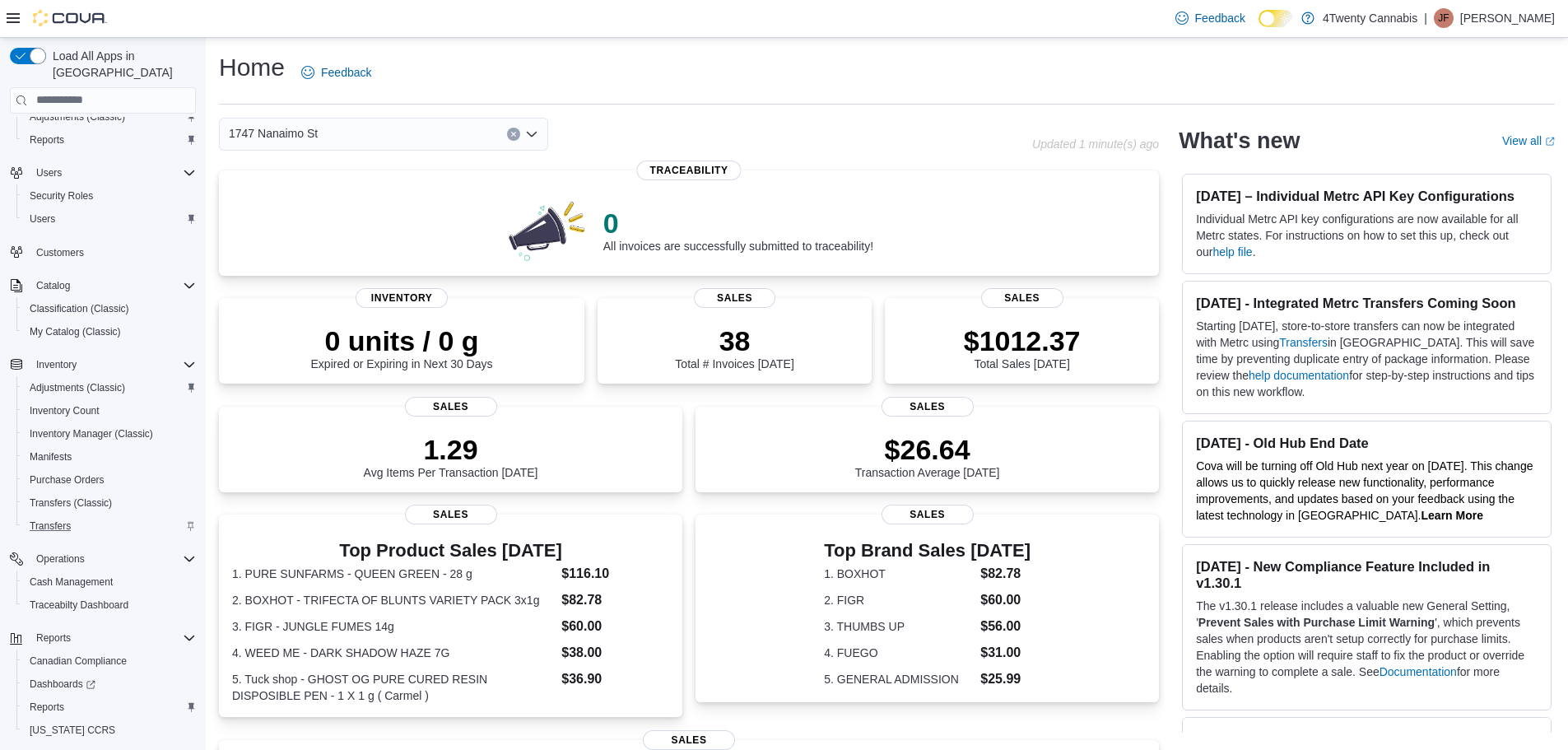
scroll to position [100, 0]
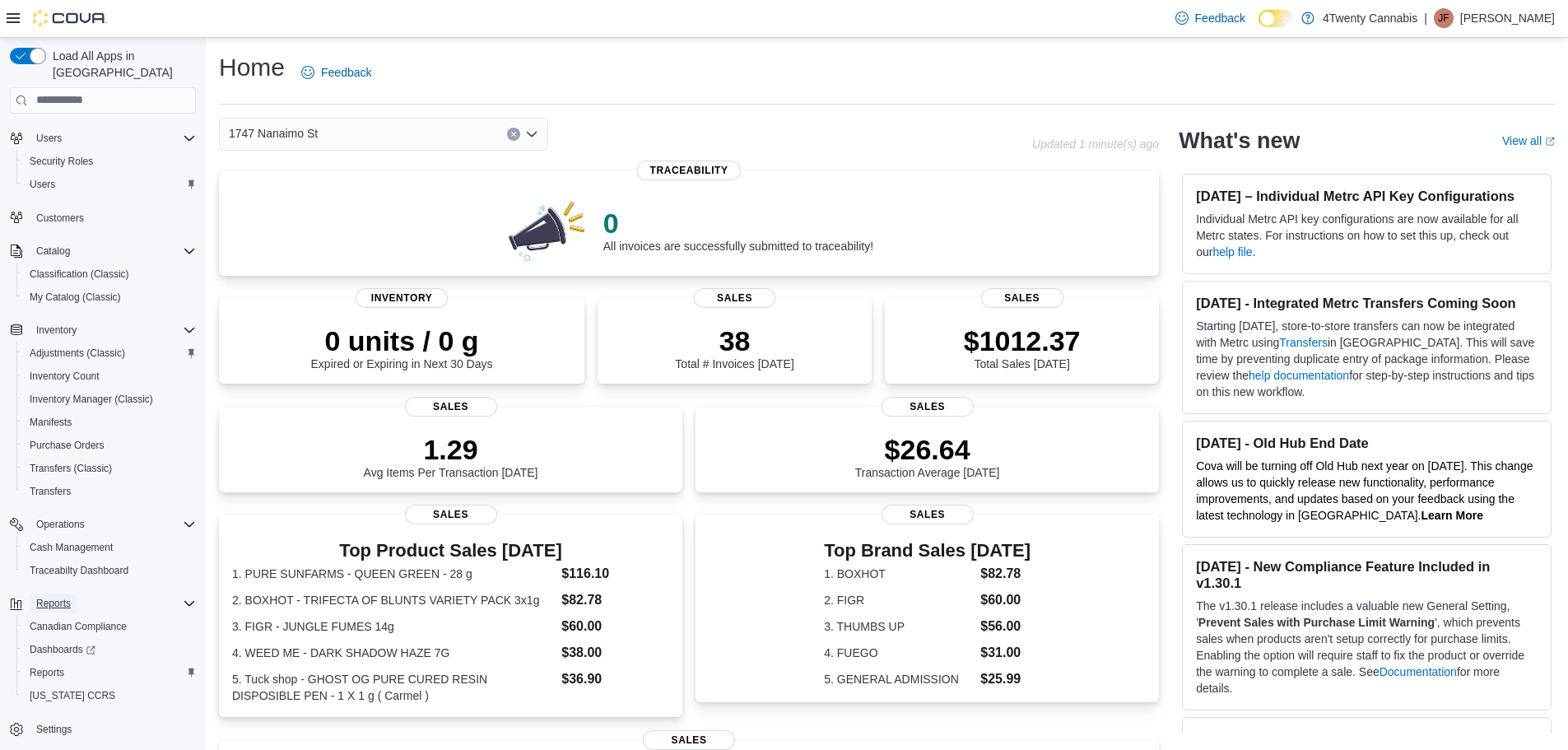
click at [57, 596] on span "Reports" at bounding box center [53, 603] width 35 height 13
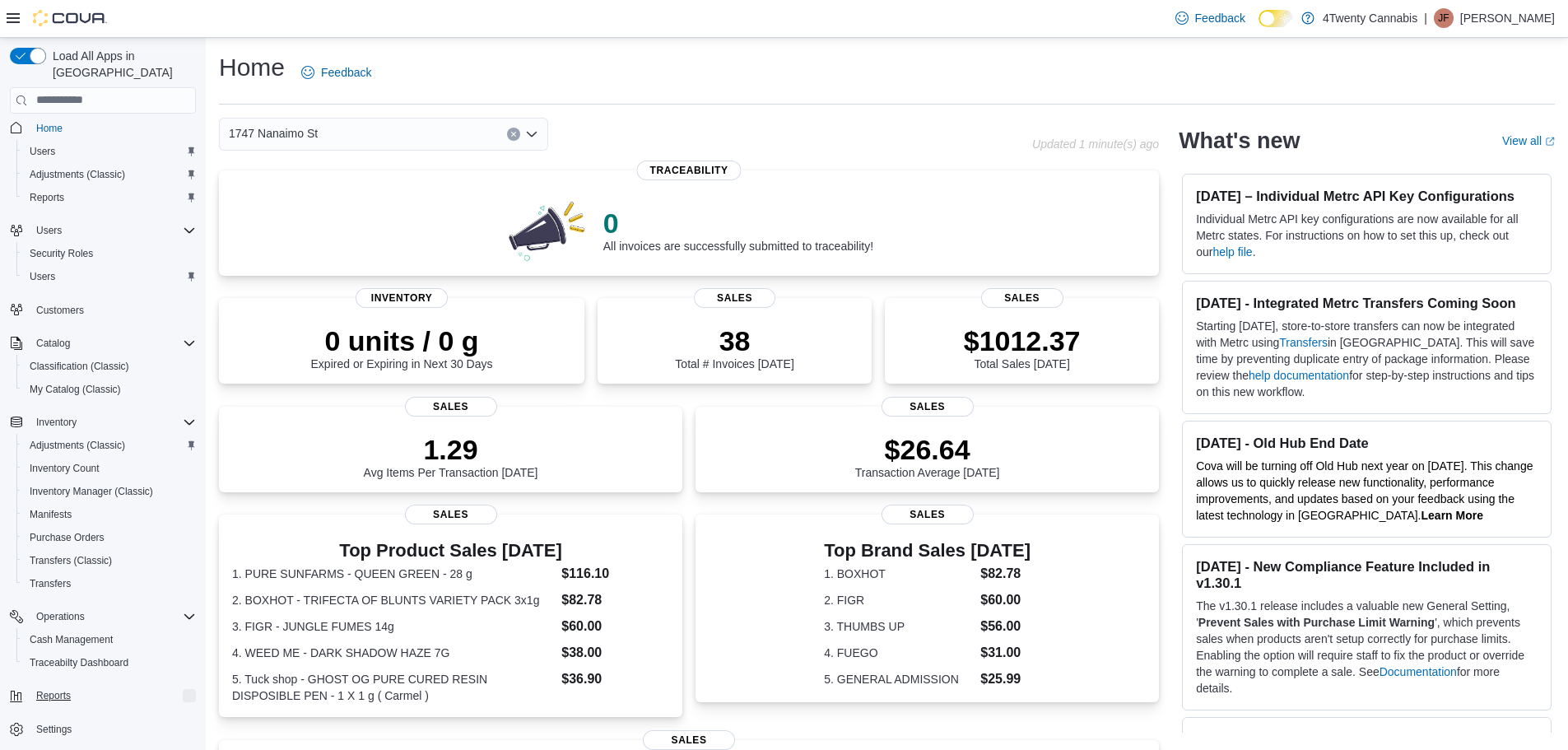
scroll to position [8, 0]
click at [64, 688] on span "Reports" at bounding box center [53, 695] width 35 height 13
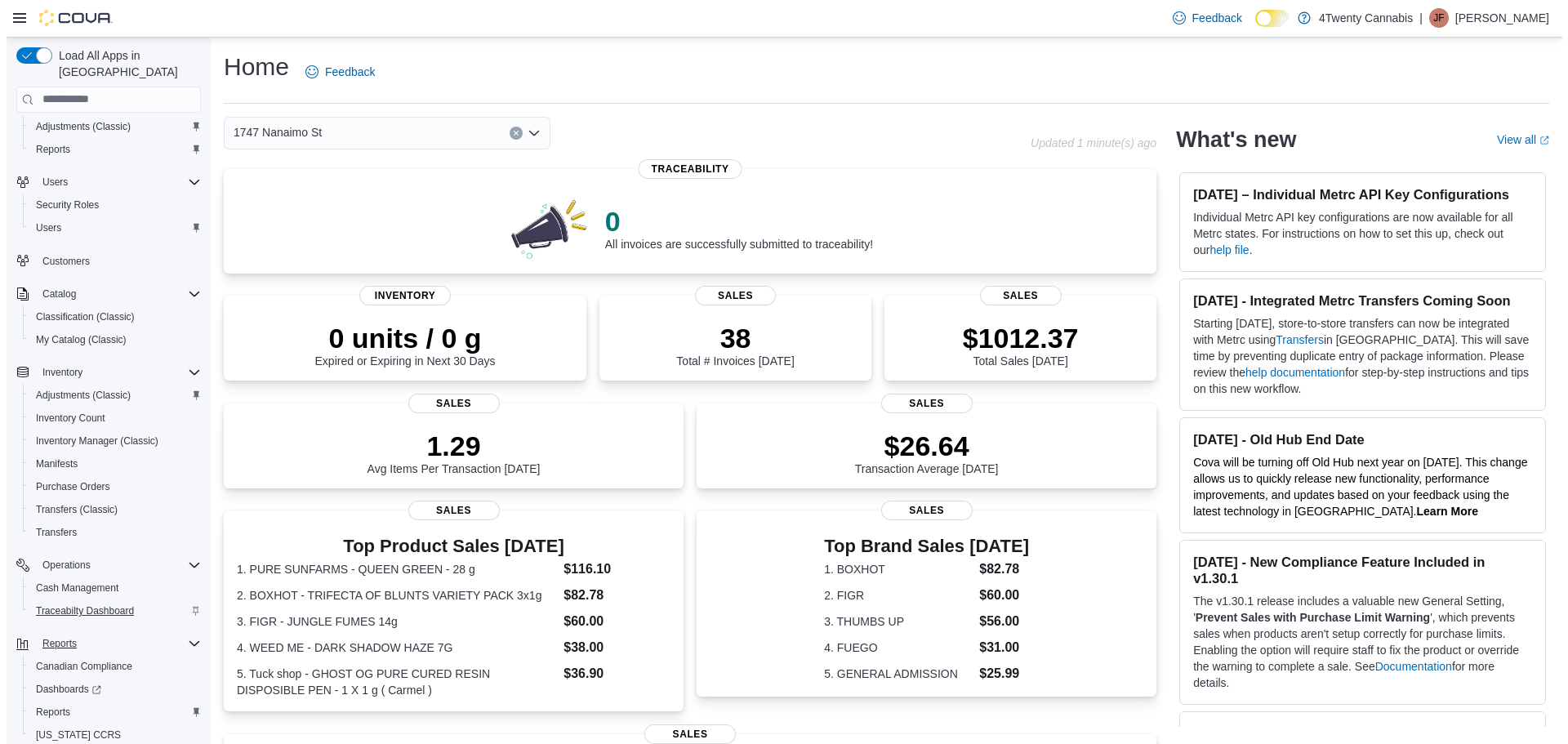
scroll to position [99, 0]
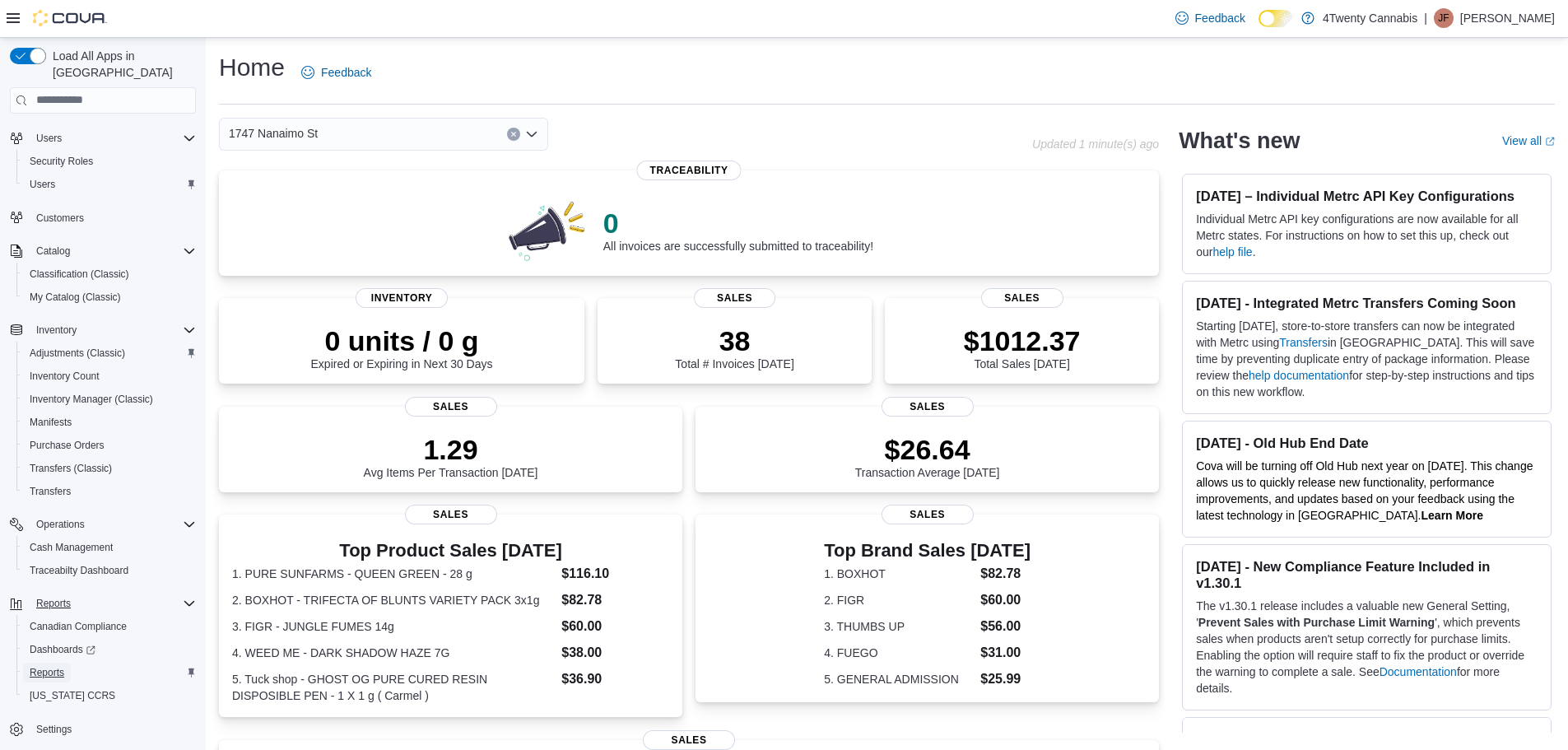
click at [62, 666] on span "Reports" at bounding box center [46, 672] width 35 height 13
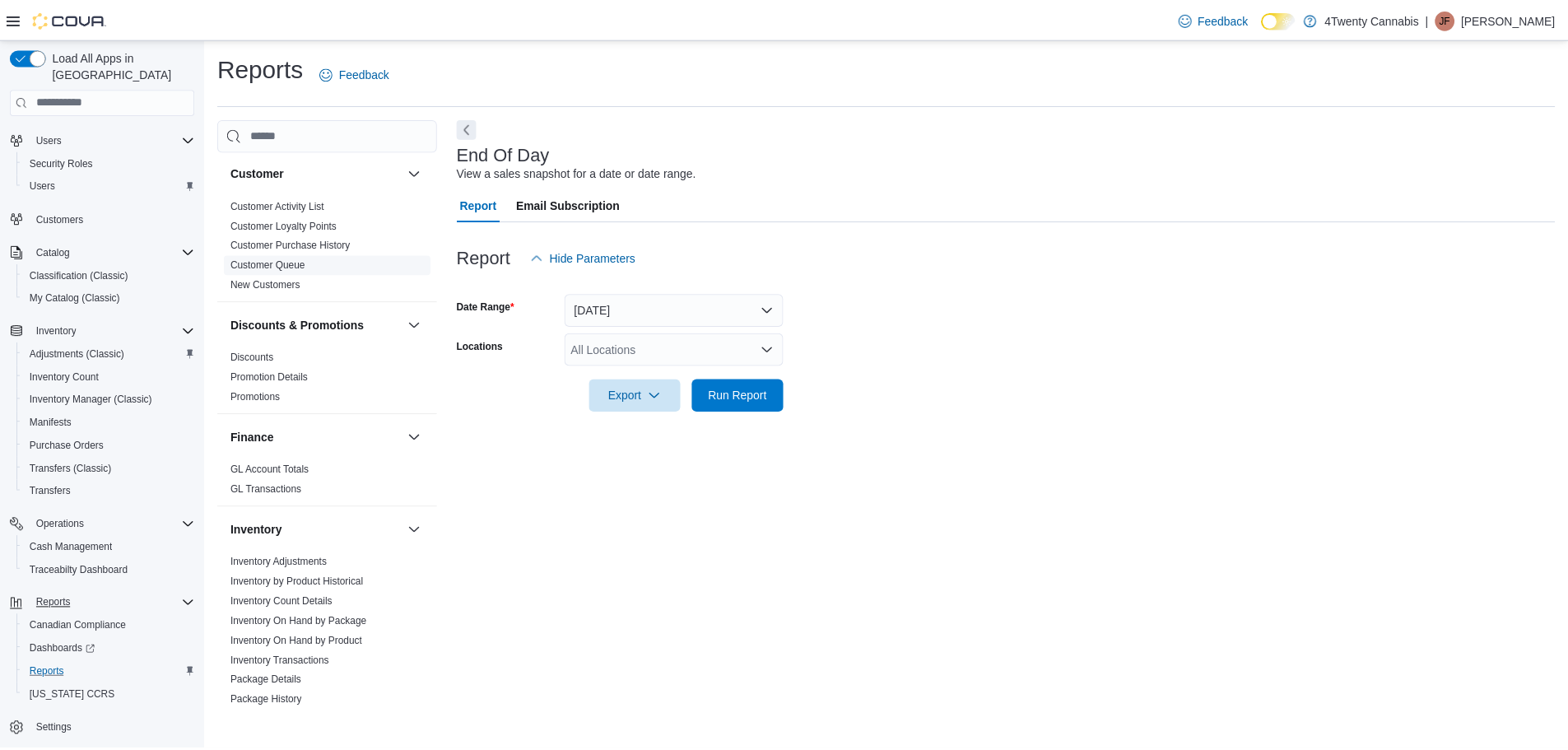
scroll to position [274, 0]
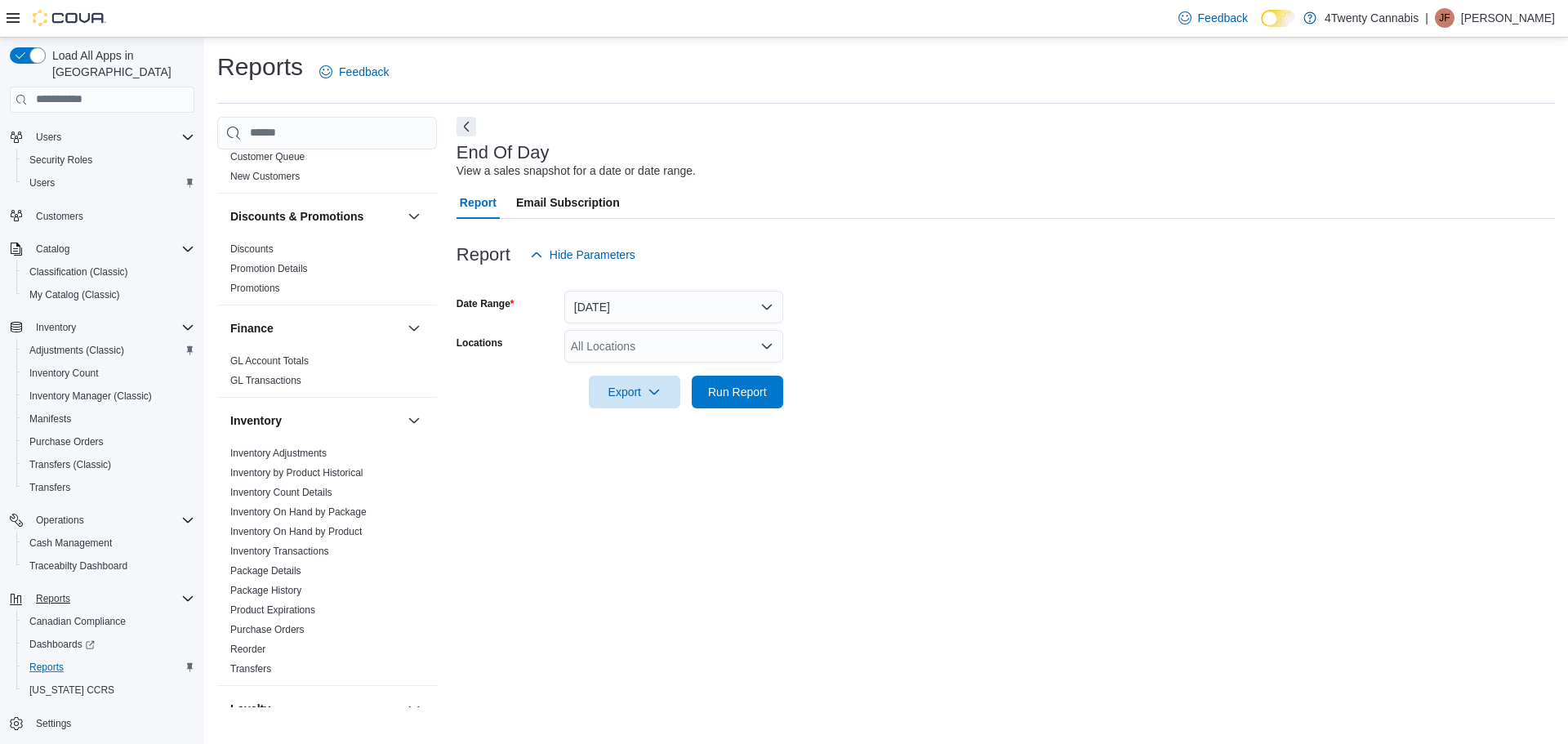
click at [693, 354] on div "All Locations" at bounding box center [673, 346] width 218 height 33
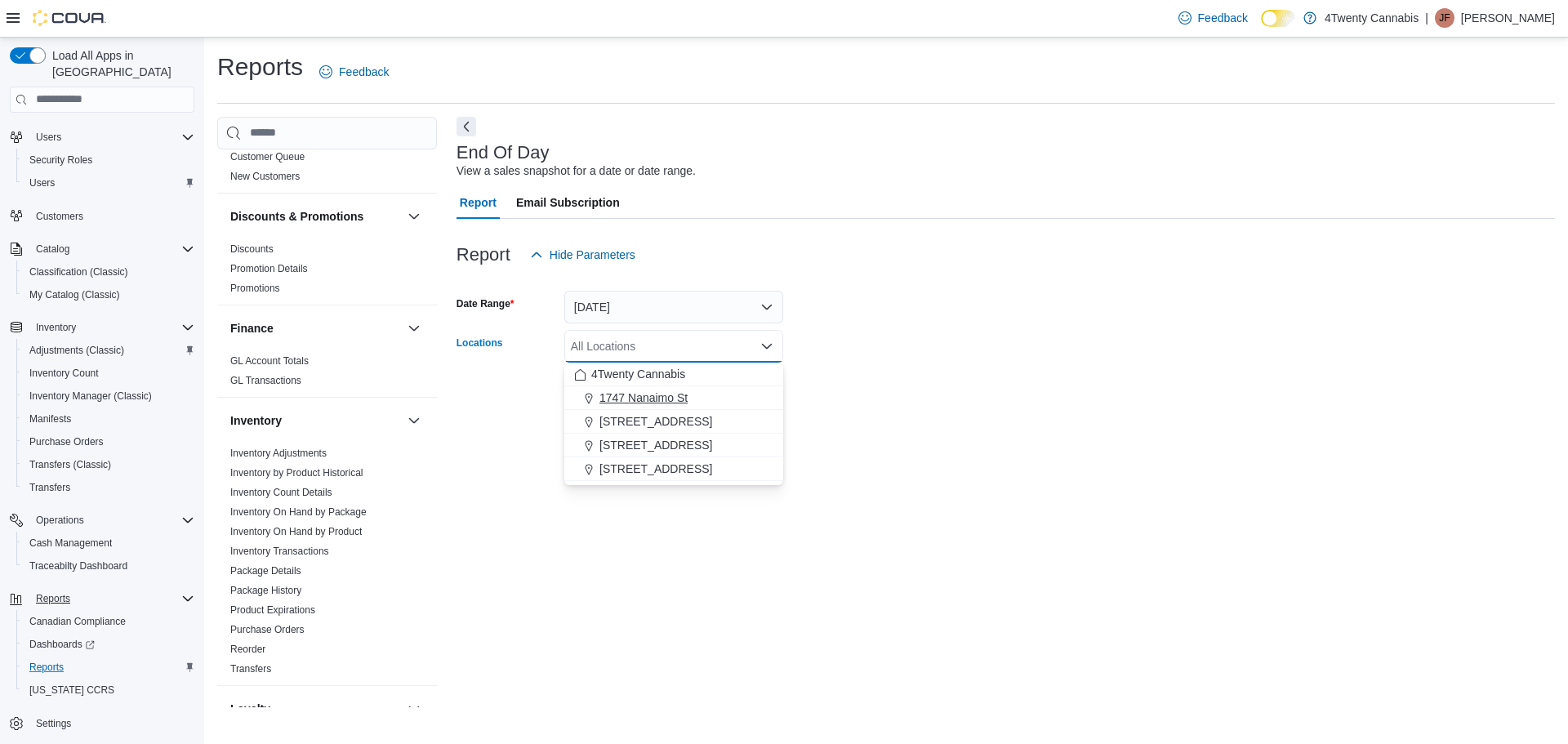
click at [623, 400] on span "1747 Nanaimo St" at bounding box center [643, 398] width 88 height 17
drag, startPoint x: 925, startPoint y: 349, endPoint x: 911, endPoint y: 358, distance: 16.6
click at [928, 349] on form "Date Range [DATE] Locations [STREET_ADDRESS] Selected. [STREET_ADDRESS] Press B…" at bounding box center [1005, 340] width 1098 height 137
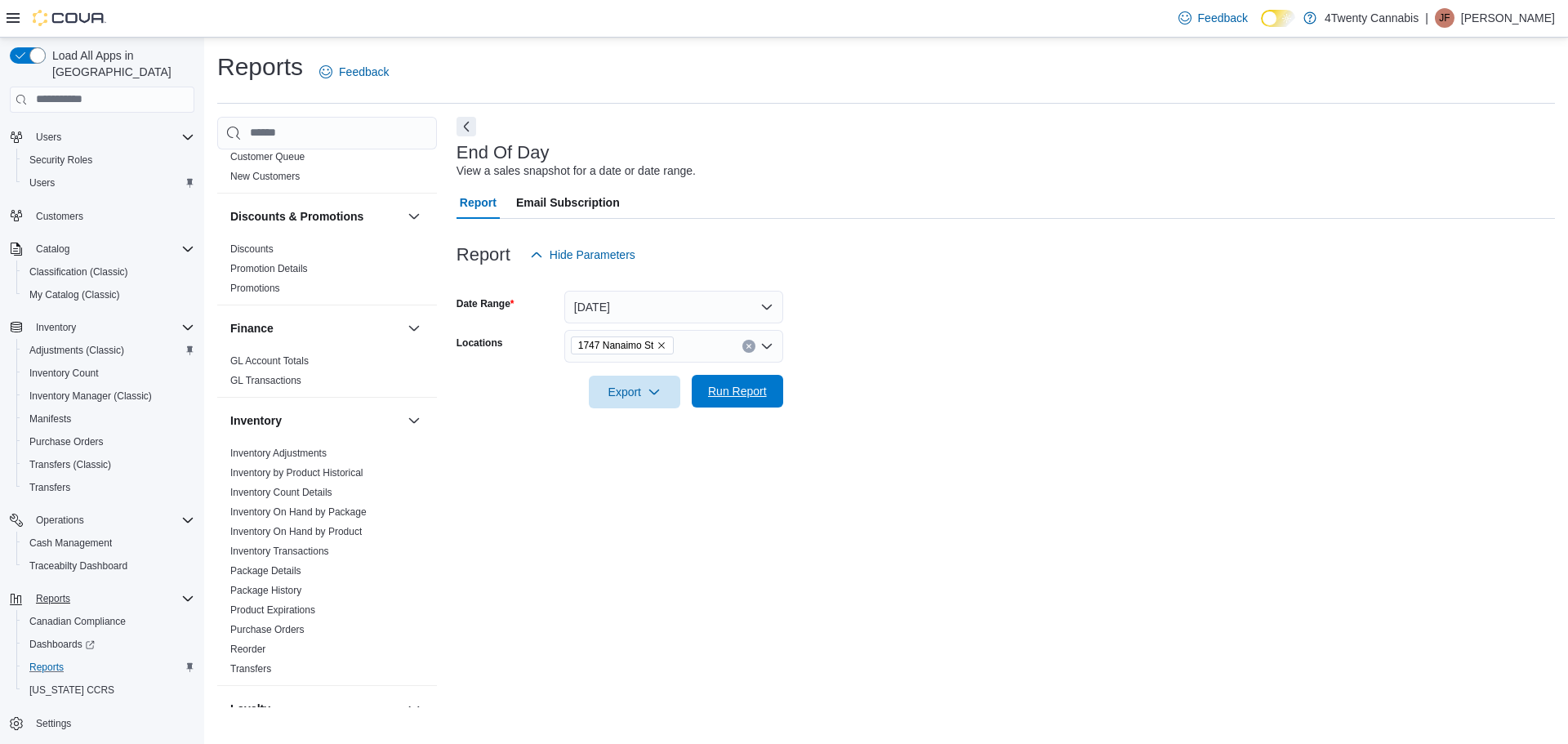
click at [742, 398] on span "Run Report" at bounding box center [738, 391] width 59 height 17
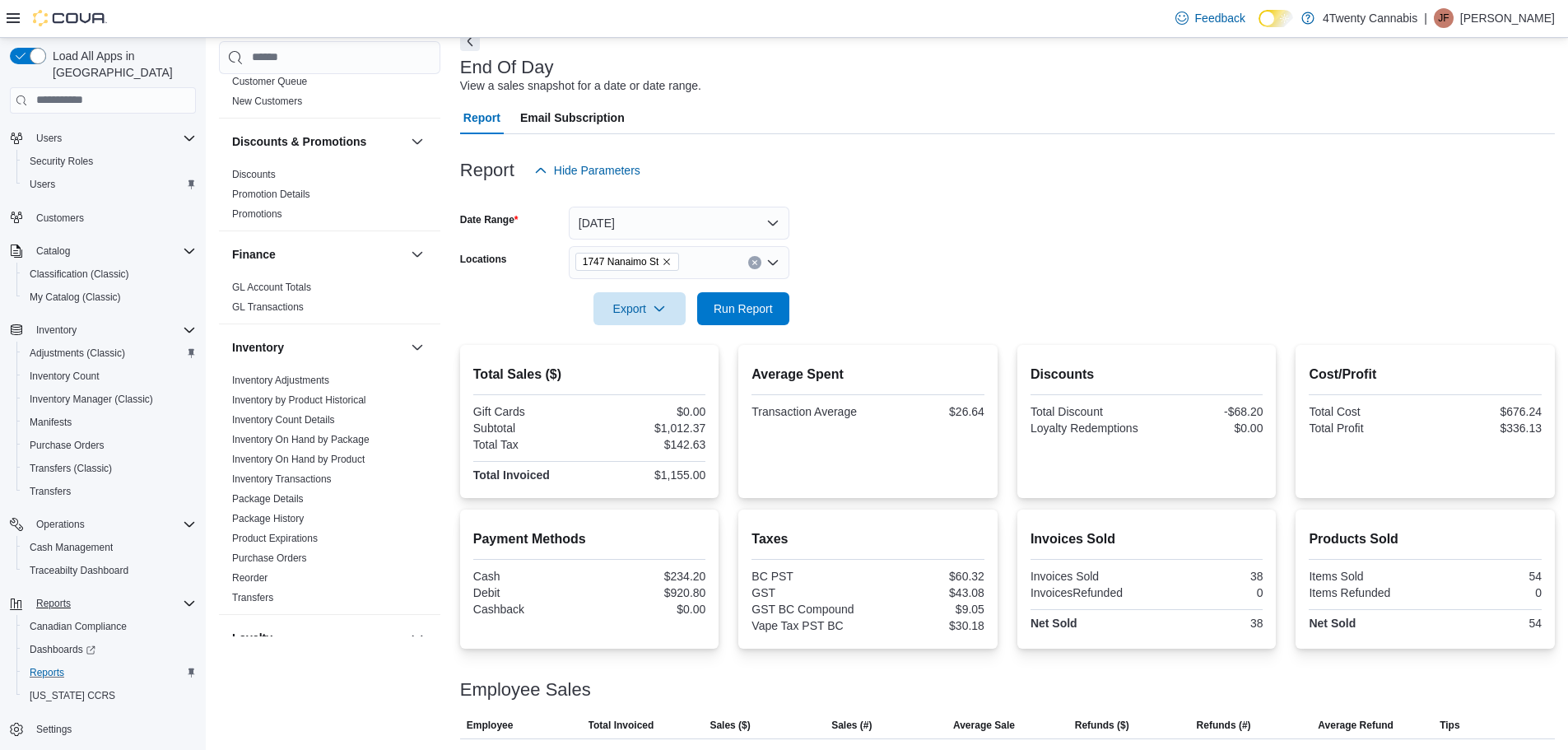
scroll to position [122, 0]
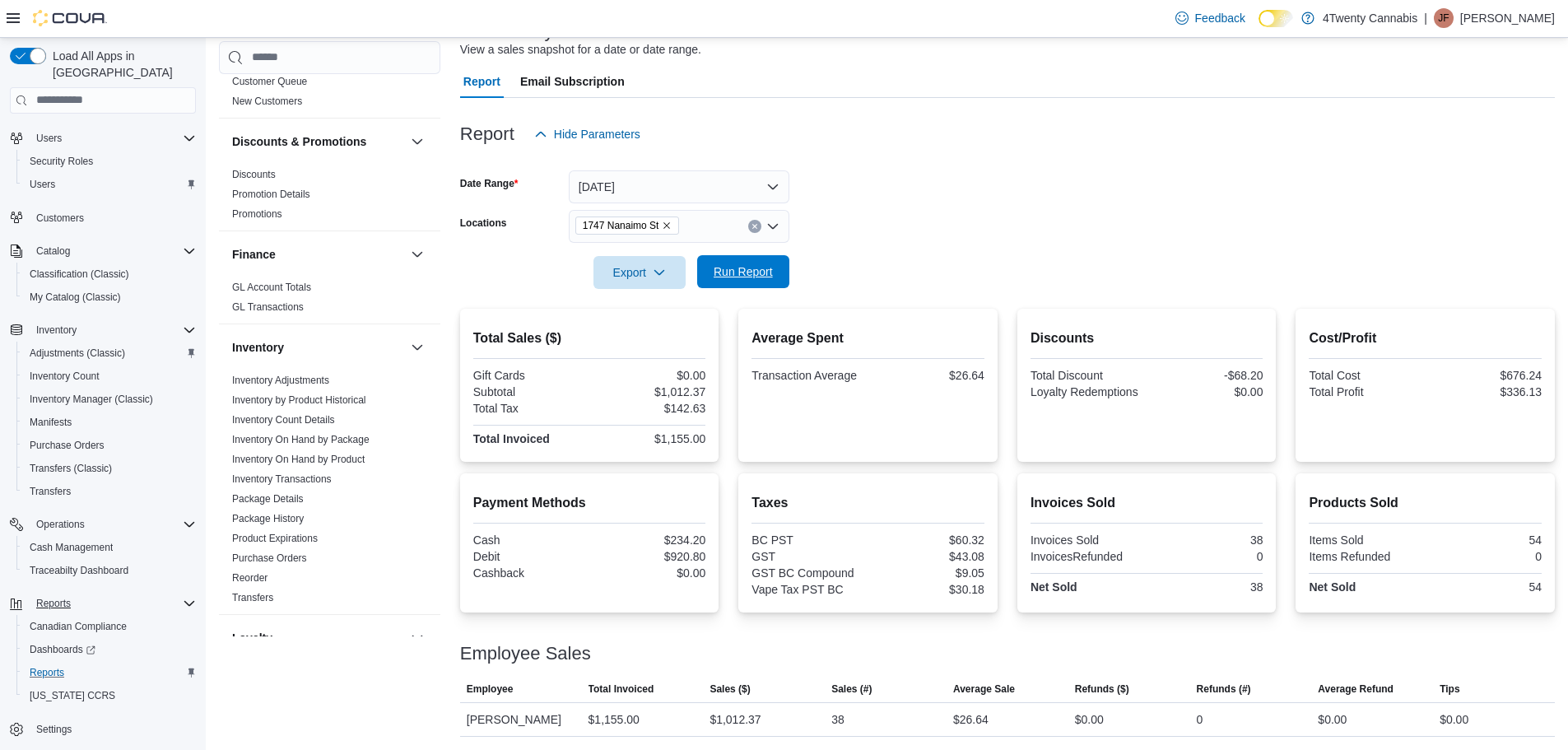
click at [749, 272] on span "Run Report" at bounding box center [743, 272] width 59 height 17
click at [1108, 174] on form "Date Range [DATE] Locations [STREET_ADDRESS] Export Run Report" at bounding box center [1007, 219] width 1095 height 138
click at [1510, 16] on p "[PERSON_NAME]" at bounding box center [1507, 18] width 95 height 19
click at [1477, 154] on button "Sign Out" at bounding box center [1472, 160] width 151 height 26
